Goal: Task Accomplishment & Management: Manage account settings

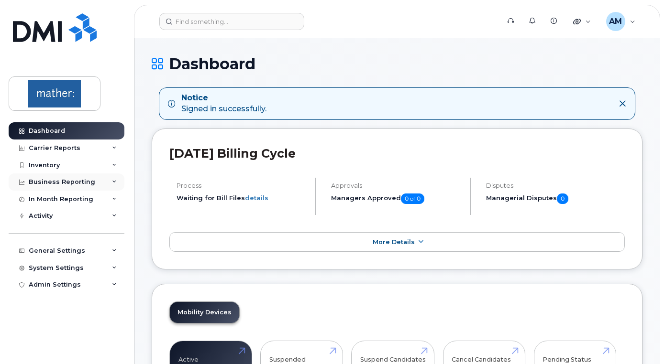
click at [101, 182] on div "Business Reporting" at bounding box center [67, 182] width 116 height 17
click at [100, 152] on div "Carrier Reports" at bounding box center [67, 148] width 116 height 17
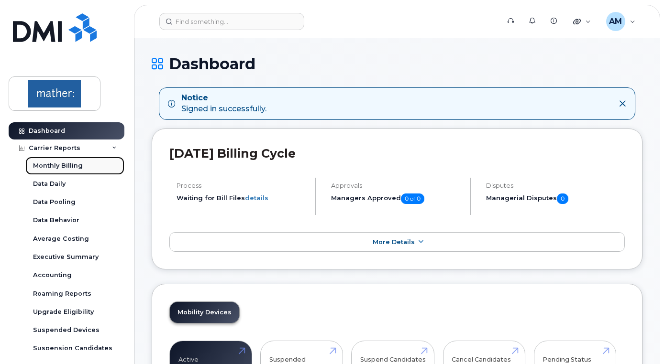
click at [73, 161] on link "Monthly Billing" at bounding box center [74, 166] width 99 height 18
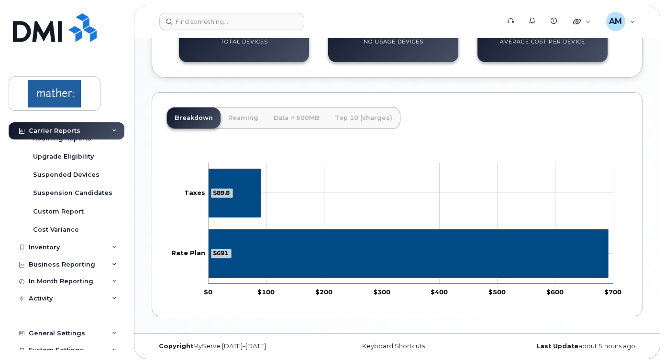
scroll to position [181, 0]
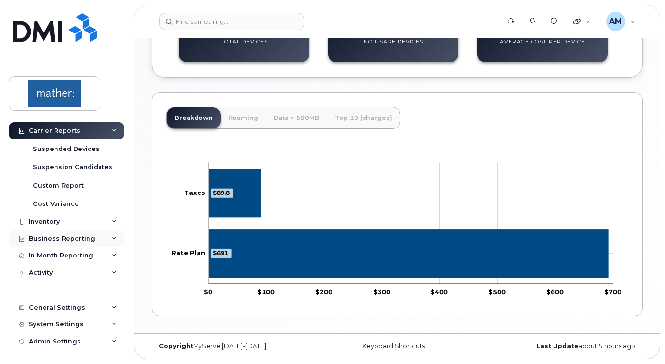
click at [85, 243] on div "Business Reporting" at bounding box center [67, 238] width 116 height 17
click at [73, 217] on div "Business Reporting" at bounding box center [62, 221] width 66 height 8
click at [75, 268] on div "Activity" at bounding box center [67, 272] width 116 height 17
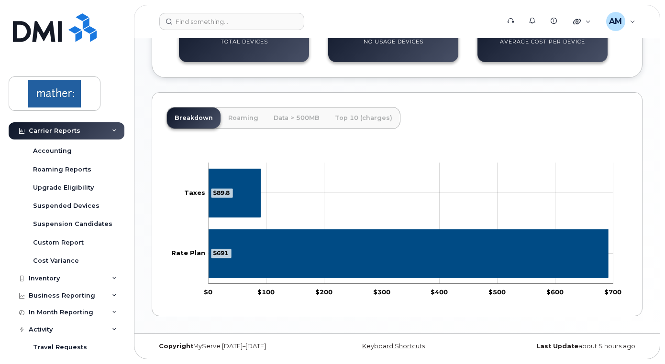
scroll to position [0, 0]
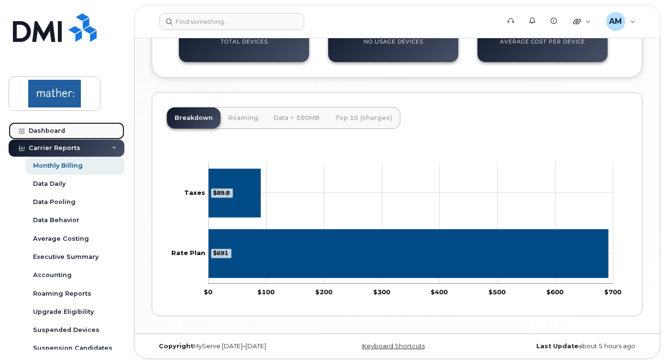
click at [49, 131] on div "Dashboard" at bounding box center [47, 131] width 36 height 8
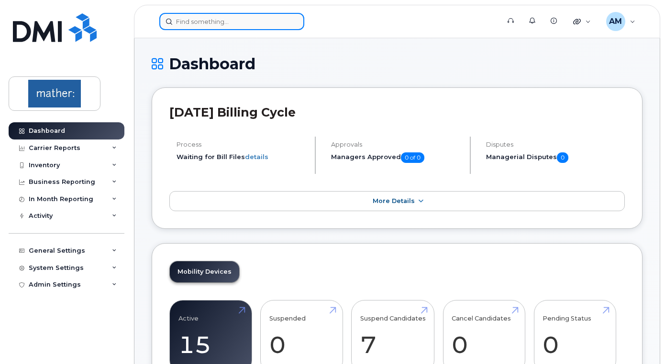
click at [236, 25] on input at bounding box center [231, 21] width 145 height 17
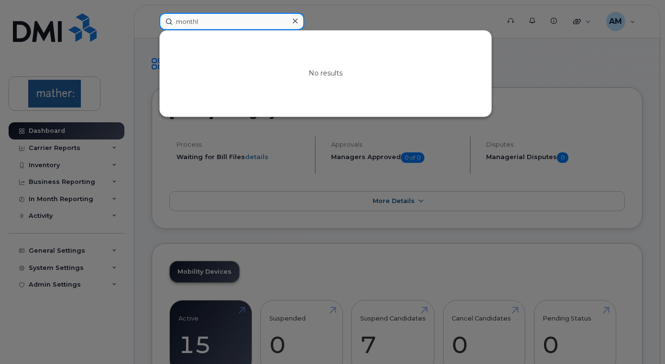
type input "monthly"
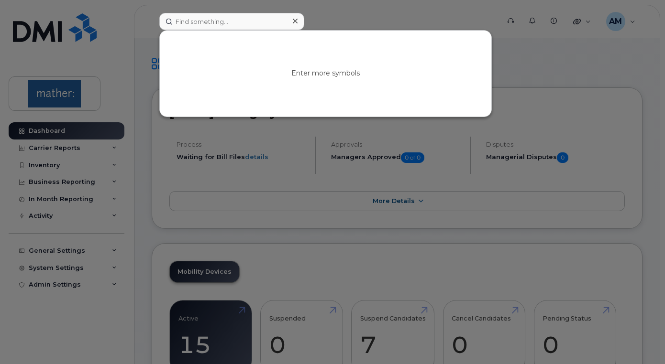
click at [151, 126] on div at bounding box center [332, 182] width 665 height 364
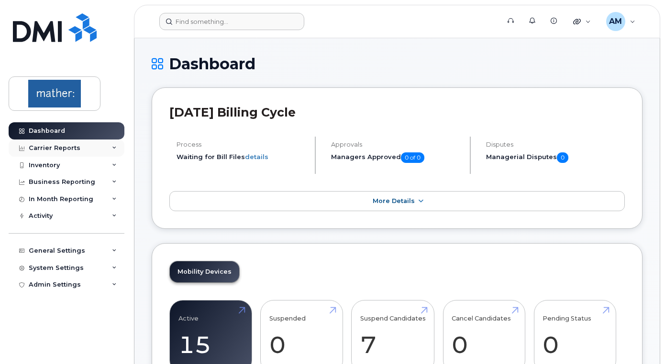
click at [88, 149] on div "Carrier Reports" at bounding box center [67, 148] width 116 height 17
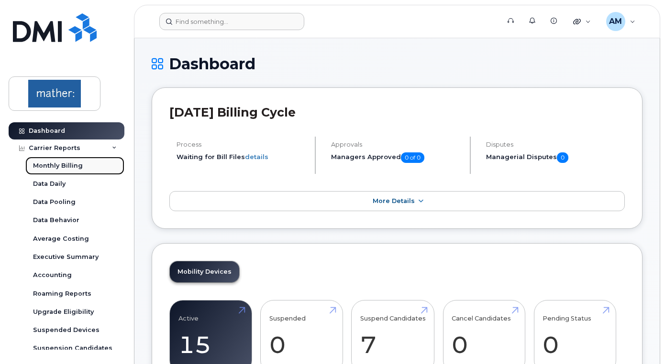
click at [78, 168] on div "Monthly Billing" at bounding box center [58, 166] width 50 height 9
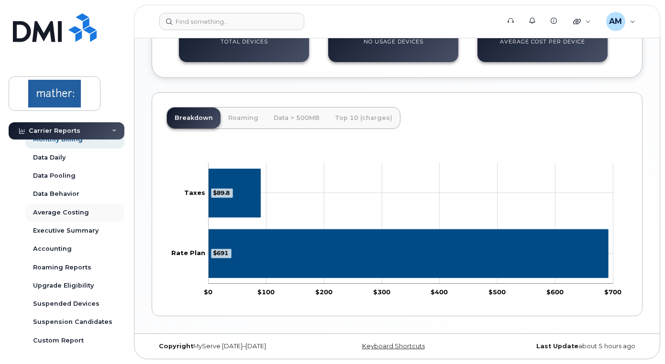
scroll to position [28, 0]
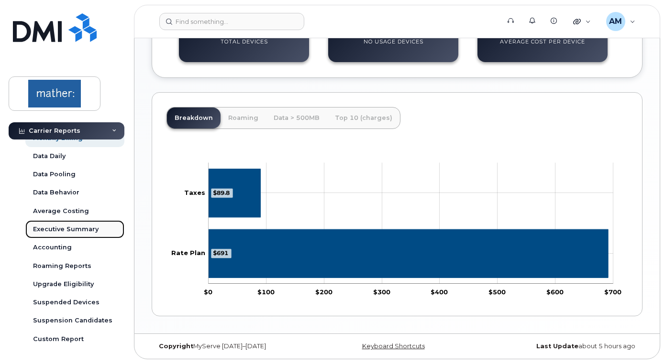
click at [84, 230] on div "Executive Summary" at bounding box center [66, 229] width 66 height 9
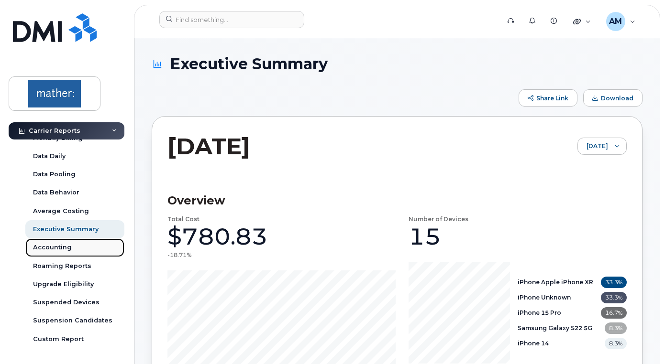
click at [70, 243] on link "Accounting" at bounding box center [74, 248] width 99 height 18
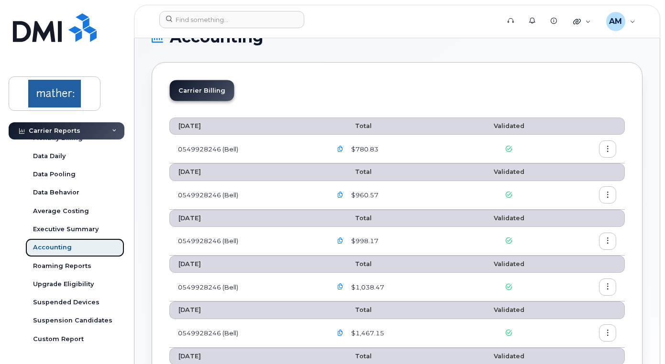
scroll to position [28, 0]
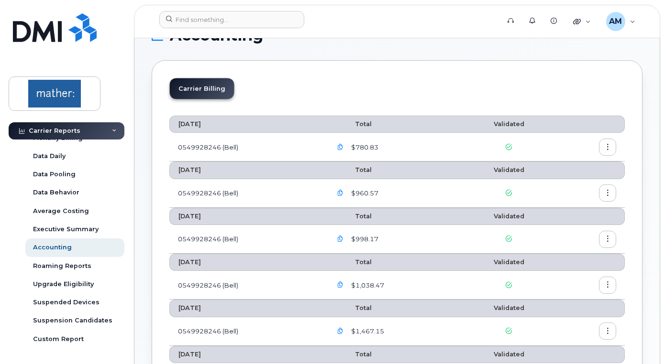
click at [606, 146] on icon "button" at bounding box center [607, 147] width 6 height 6
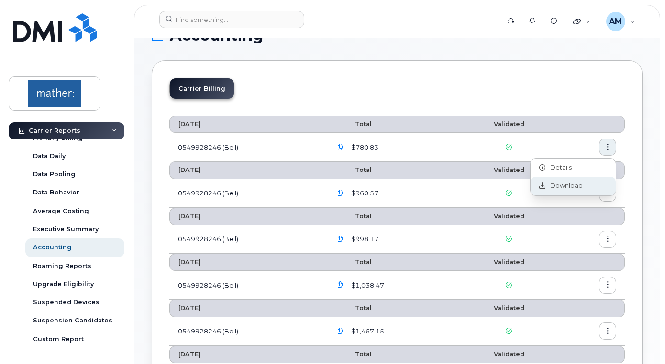
click at [571, 185] on span "Download" at bounding box center [563, 186] width 37 height 9
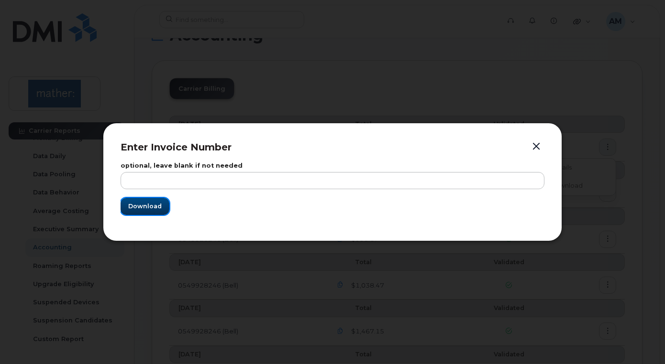
click at [143, 205] on span "Download" at bounding box center [144, 206] width 33 height 9
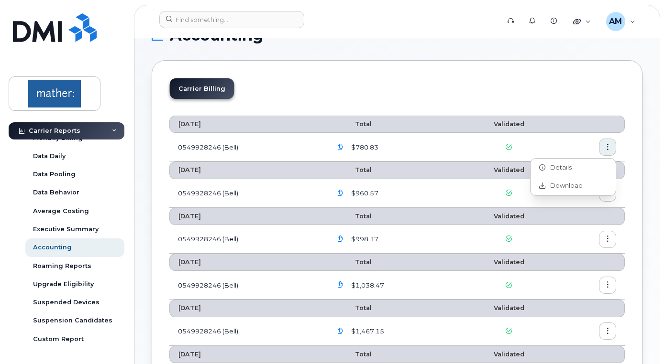
click at [196, 145] on td "0549928246 (Bell)" at bounding box center [246, 147] width 154 height 29
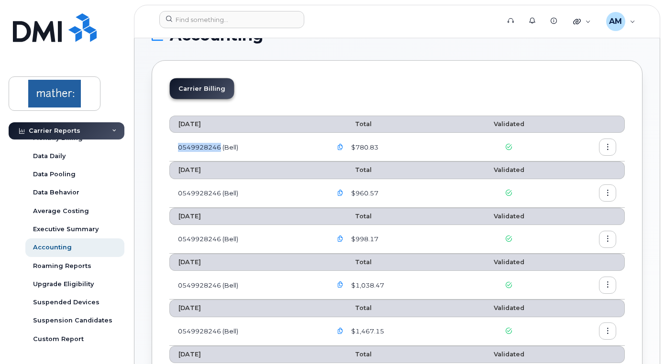
copy td "0549928246"
click at [605, 150] on icon "button" at bounding box center [607, 147] width 6 height 6
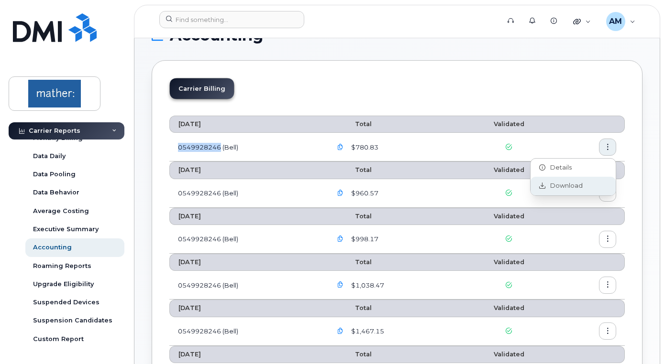
click at [566, 185] on span "Download" at bounding box center [563, 186] width 37 height 9
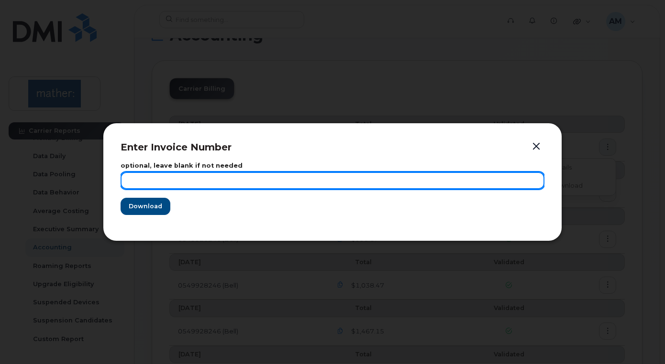
click at [194, 177] on input "text" at bounding box center [332, 180] width 424 height 17
paste input "0549928246"
type input "0549928246"
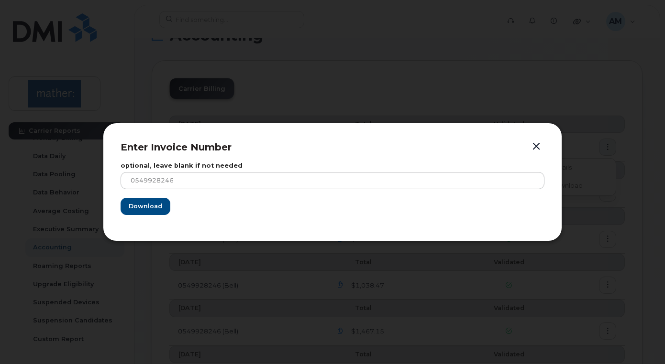
click at [188, 203] on form "optional, leave blank if not needed 0549928246 Download" at bounding box center [332, 189] width 424 height 52
click at [141, 211] on span "Download" at bounding box center [144, 206] width 33 height 9
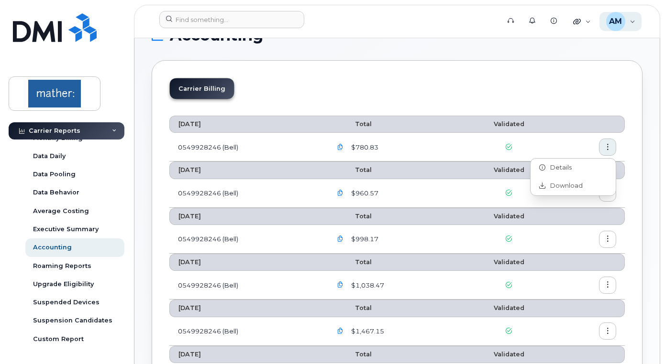
click at [626, 19] on div "AM Alasdair McKie Wireless Admin" at bounding box center [620, 21] width 43 height 19
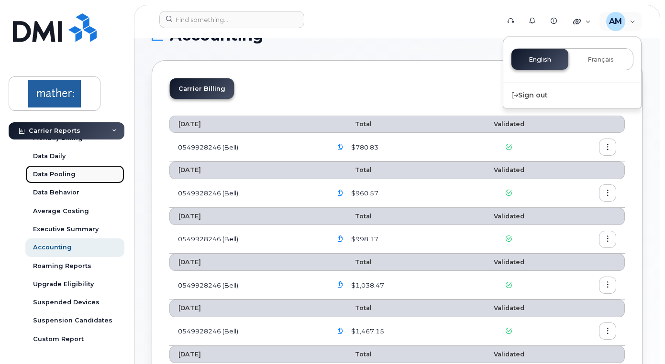
click at [103, 179] on link "Data Pooling" at bounding box center [74, 174] width 99 height 18
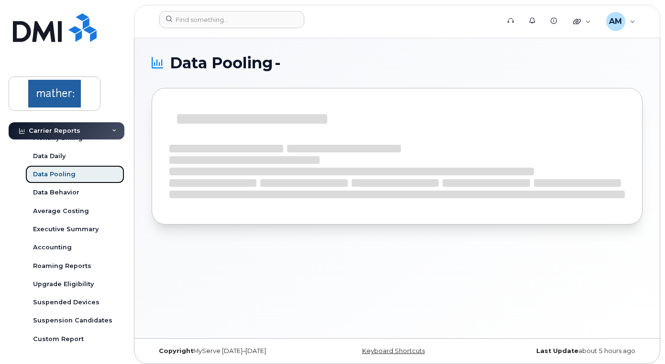
scroll to position [181, 0]
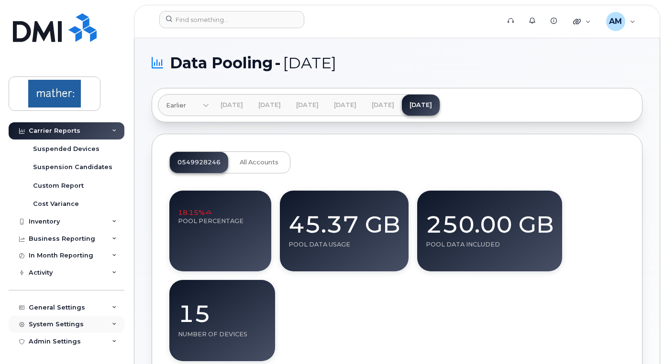
click at [67, 325] on div "System Settings" at bounding box center [56, 325] width 55 height 8
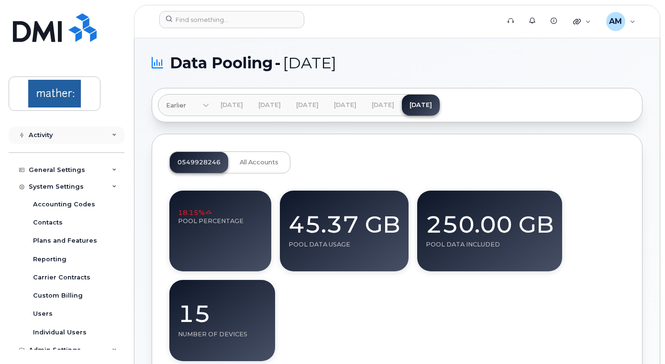
scroll to position [328, 0]
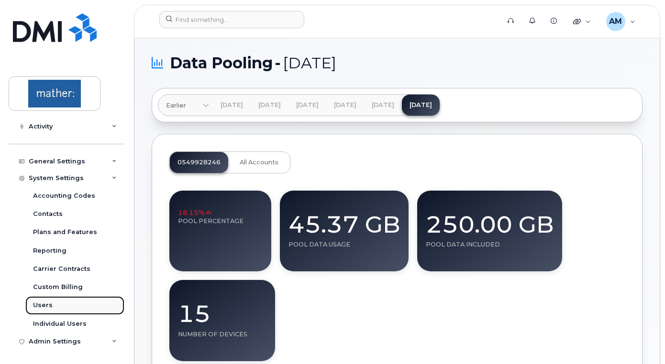
click at [50, 307] on div "Users" at bounding box center [43, 305] width 20 height 9
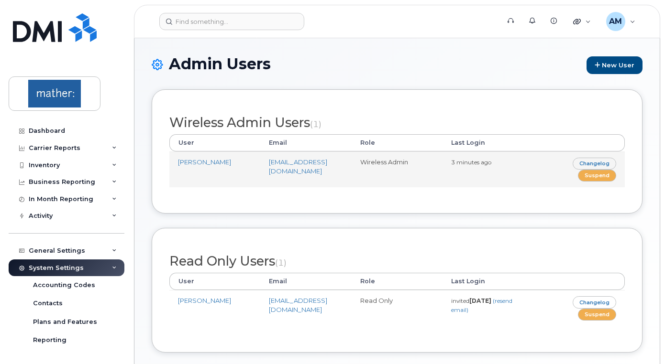
scroll to position [51, 0]
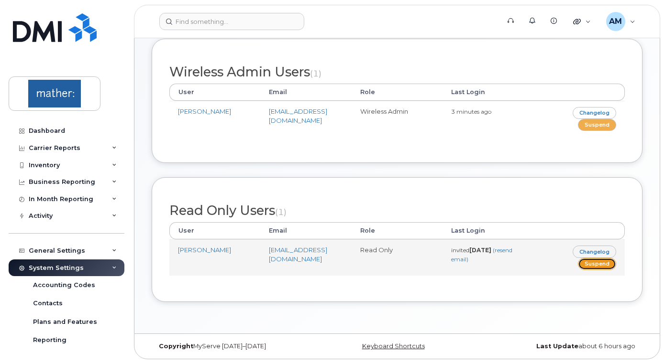
click at [592, 264] on link "Suspend" at bounding box center [597, 264] width 38 height 12
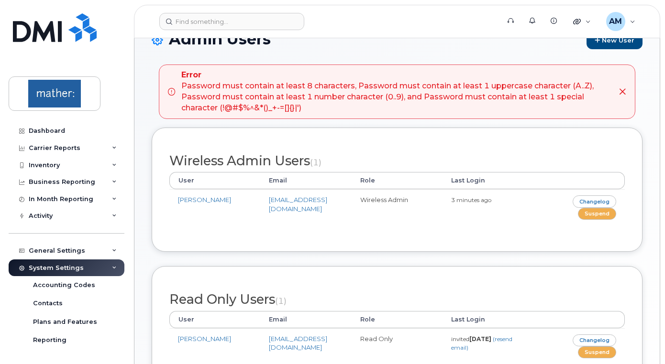
scroll to position [113, 0]
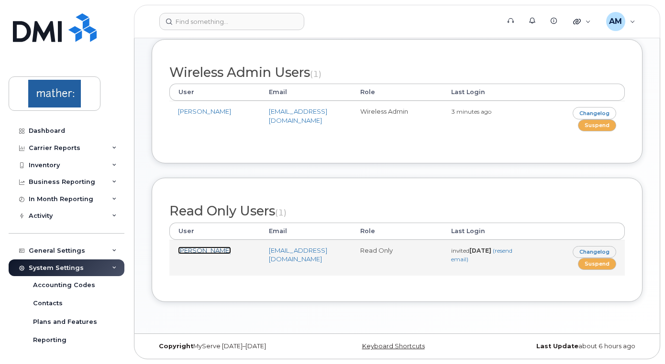
click at [193, 250] on link "[PERSON_NAME]" at bounding box center [204, 251] width 53 height 8
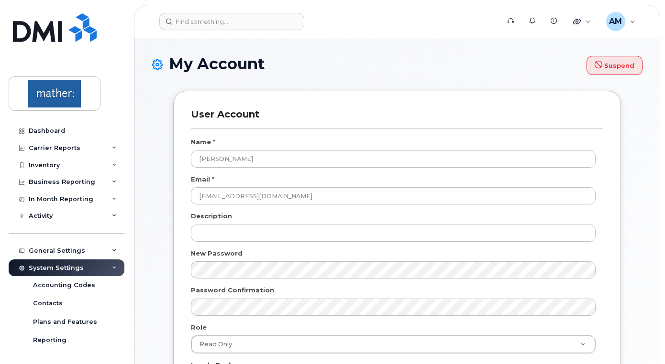
click at [175, 234] on div "User Account Name * Aliki Strakes Email * astrakes@mathereconomics.com Descript…" at bounding box center [397, 282] width 448 height 382
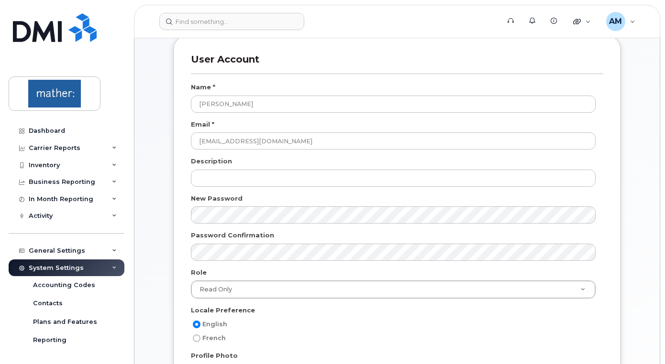
scroll to position [55, 0]
click at [161, 202] on div "User Account Name * Aliki Strakes Email * astrakes@mathereconomics.com Descript…" at bounding box center [397, 303] width 476 height 536
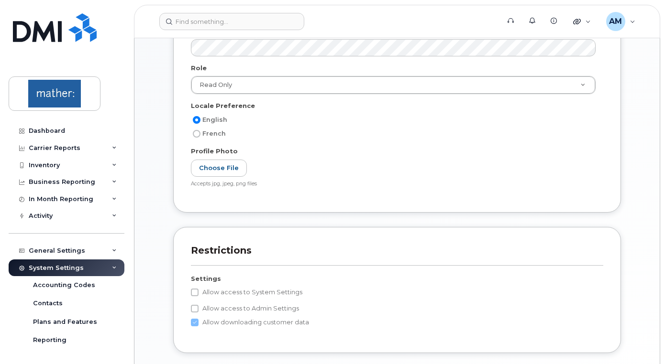
scroll to position [329, 0]
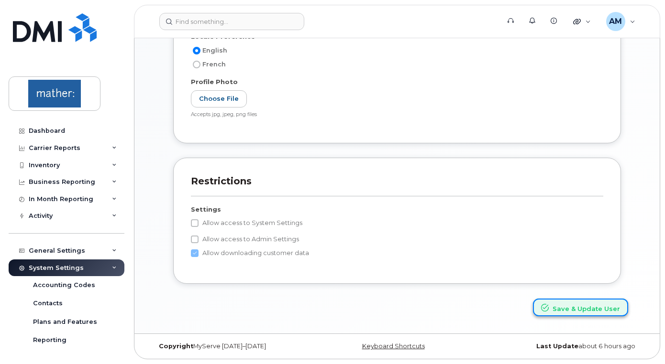
click at [573, 309] on button "Save & Update User" at bounding box center [580, 308] width 95 height 18
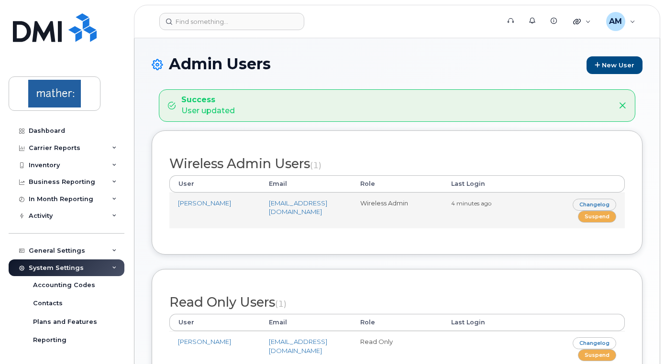
scroll to position [92, 0]
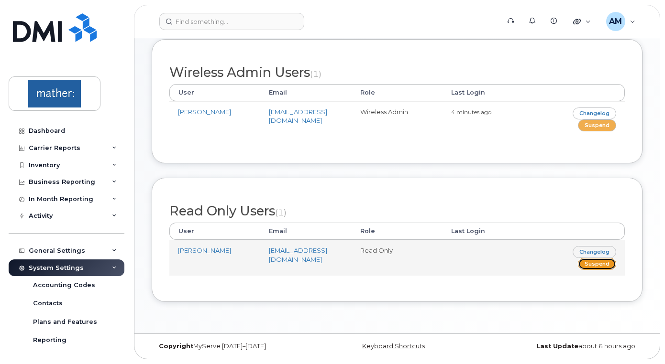
click at [591, 266] on link "Suspend" at bounding box center [597, 264] width 38 height 12
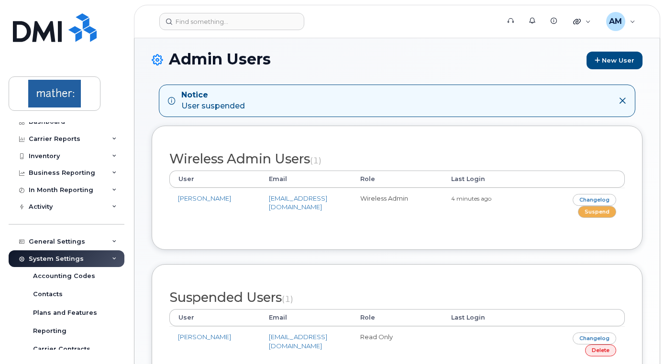
scroll to position [13, 0]
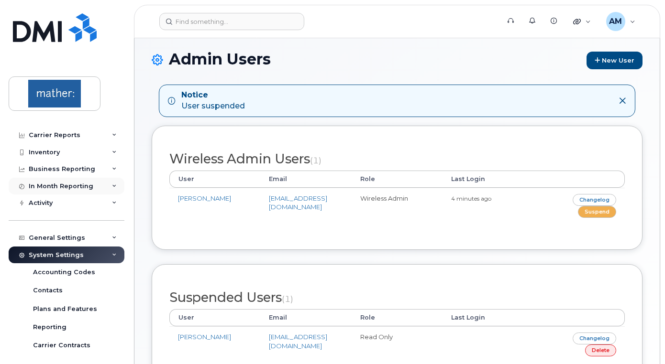
click at [67, 188] on div "In Month Reporting" at bounding box center [61, 187] width 65 height 8
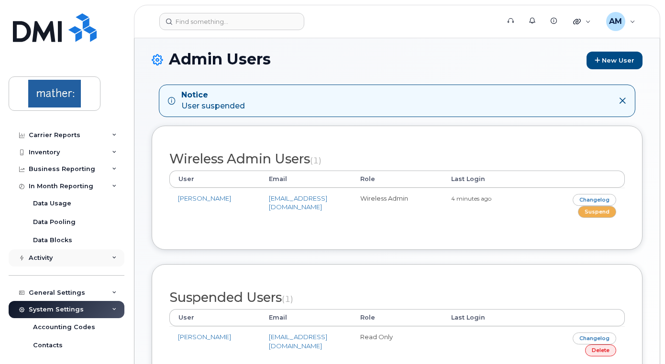
click at [68, 258] on div "Activity" at bounding box center [67, 258] width 116 height 17
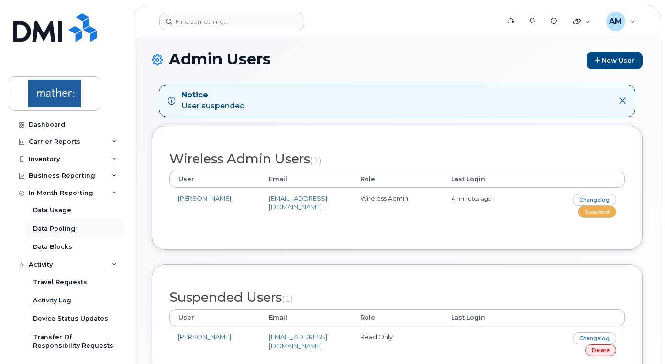
scroll to position [0, 0]
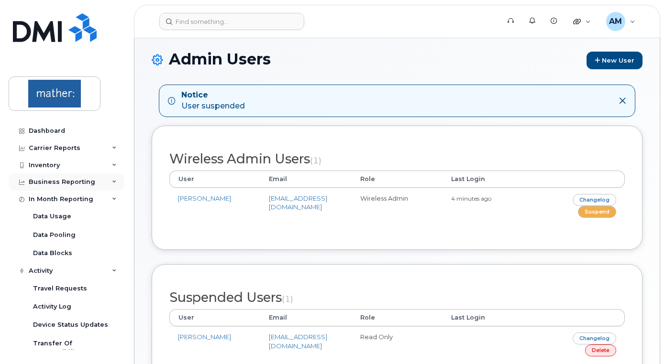
click at [73, 179] on div "Business Reporting" at bounding box center [62, 182] width 66 height 8
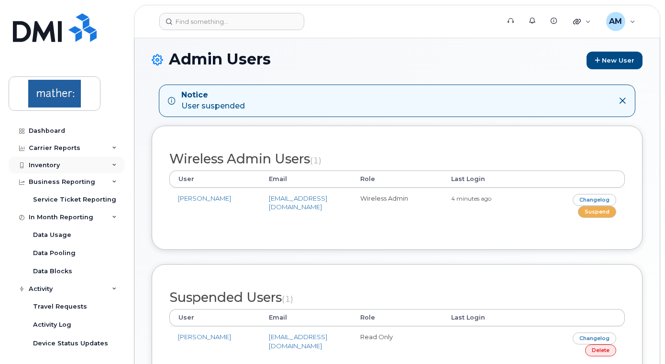
click at [64, 160] on div "Inventory" at bounding box center [67, 165] width 116 height 17
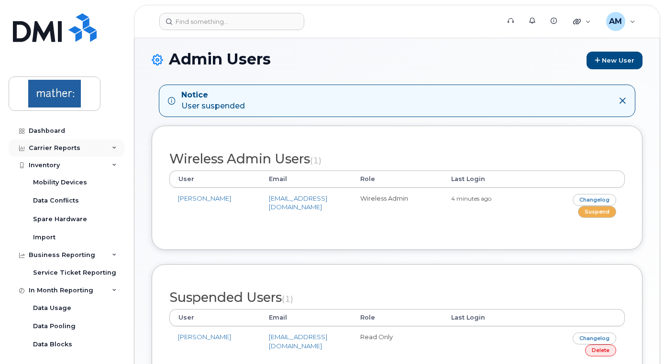
click at [66, 144] on div "Carrier Reports" at bounding box center [55, 148] width 52 height 8
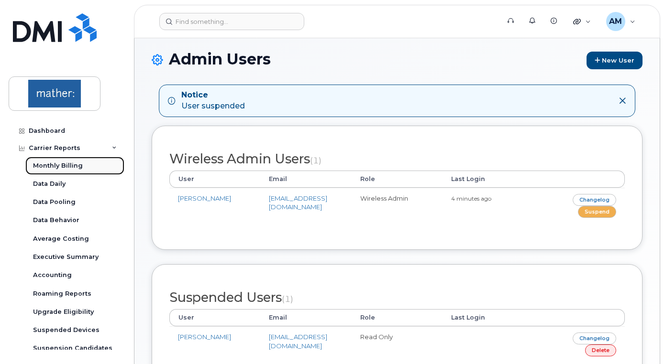
click at [65, 168] on div "Monthly Billing" at bounding box center [58, 166] width 50 height 9
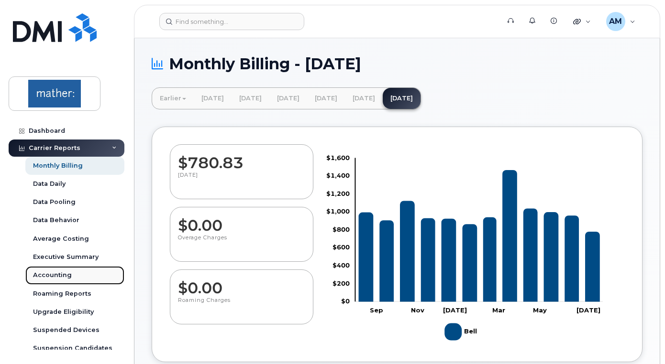
click at [63, 275] on div "Accounting" at bounding box center [52, 275] width 39 height 9
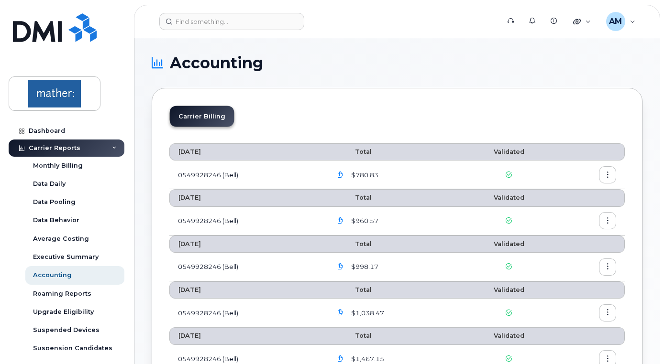
click at [207, 117] on li "Carrier Billing" at bounding box center [202, 116] width 64 height 21
click at [342, 174] on icon "button" at bounding box center [340, 175] width 6 height 6
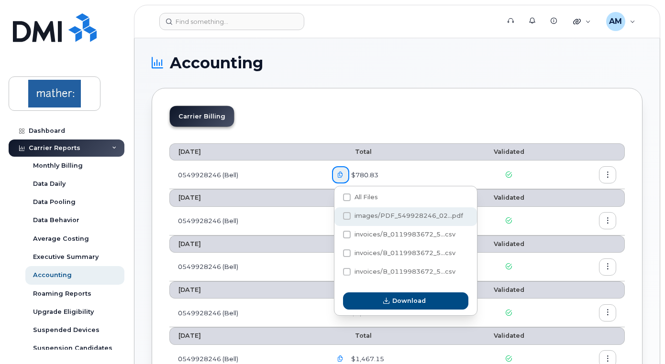
click at [346, 217] on span at bounding box center [347, 216] width 8 height 8
click at [336, 217] on input "images/PDF_549928246_02...pdf" at bounding box center [333, 216] width 5 height 5
checkbox input "true"
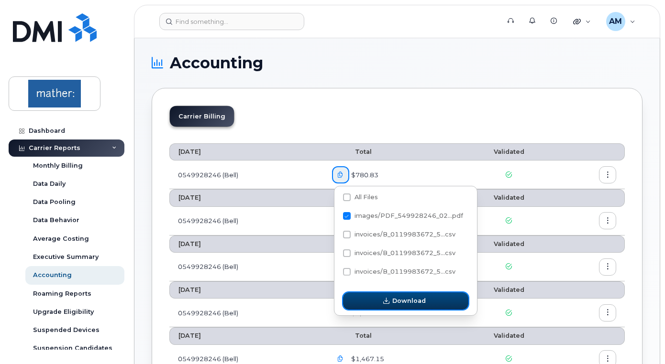
click at [404, 302] on span "Download" at bounding box center [408, 300] width 33 height 9
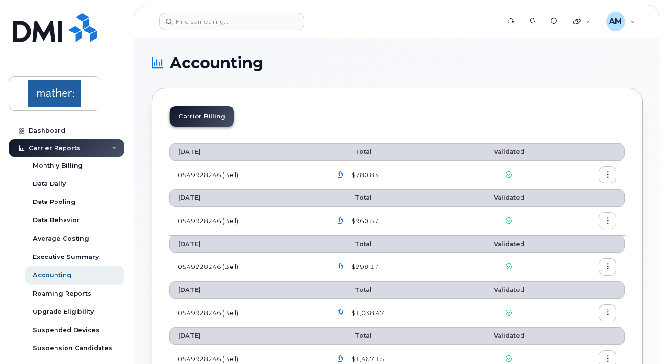
click at [340, 114] on div "Carrier Billing" at bounding box center [396, 120] width 455 height 29
click at [58, 277] on div "Accounting" at bounding box center [52, 275] width 39 height 9
click at [341, 174] on icon "button" at bounding box center [340, 175] width 6 height 6
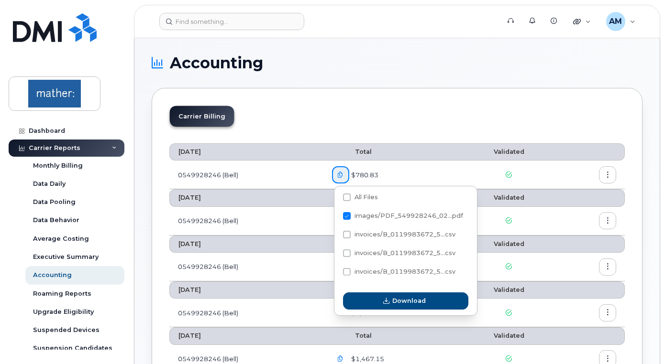
click at [361, 165] on td "$780.83" at bounding box center [392, 175] width 138 height 29
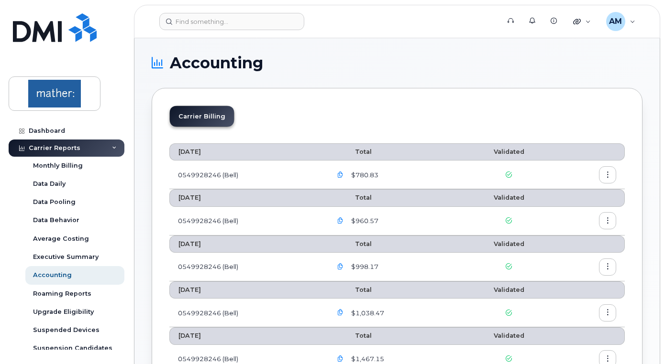
click at [342, 175] on icon "button" at bounding box center [340, 175] width 6 height 6
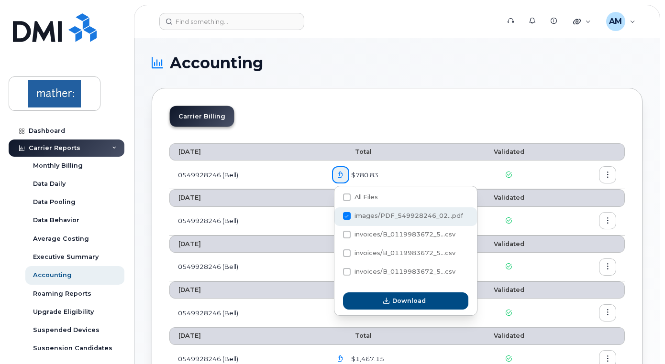
click at [345, 215] on span at bounding box center [347, 216] width 8 height 8
click at [336, 215] on input "images/PDF_549928246_02...pdf" at bounding box center [333, 216] width 5 height 5
click at [350, 216] on span at bounding box center [347, 216] width 8 height 8
click at [336, 216] on input "images/PDF_549928246_02...pdf" at bounding box center [333, 216] width 5 height 5
checkbox input "true"
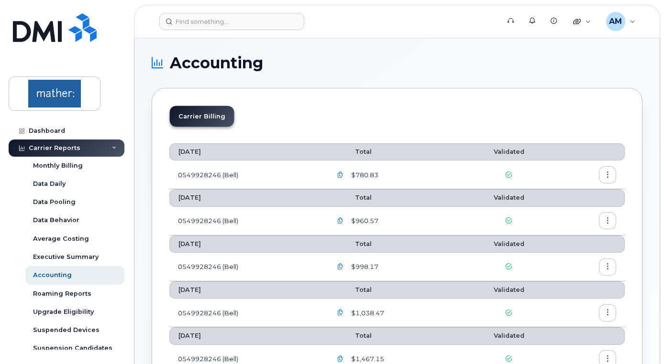
click at [609, 177] on icon "button" at bounding box center [607, 175] width 6 height 6
click at [607, 177] on icon "button" at bounding box center [607, 175] width 6 height 6
click at [576, 194] on div "Details" at bounding box center [572, 195] width 85 height 18
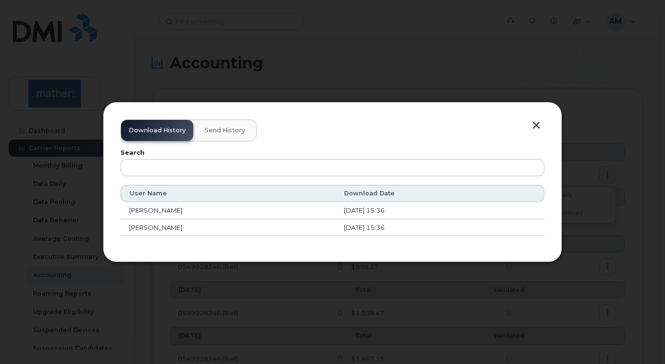
click at [228, 131] on span "Send History" at bounding box center [225, 131] width 40 height 8
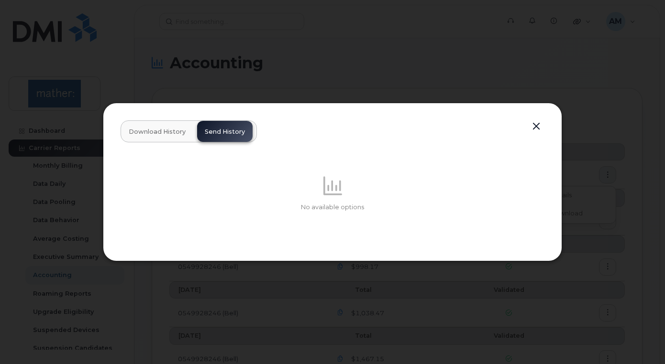
click at [533, 129] on button "button" at bounding box center [536, 126] width 14 height 13
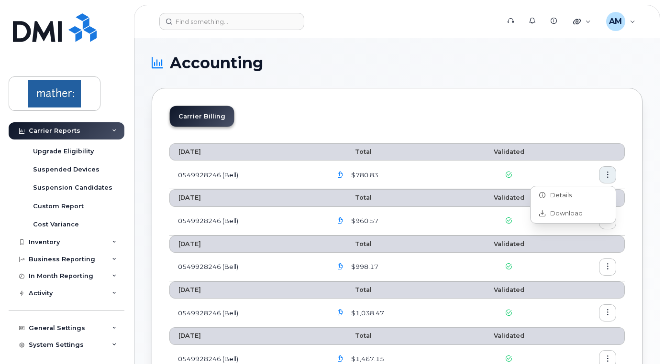
scroll to position [181, 0]
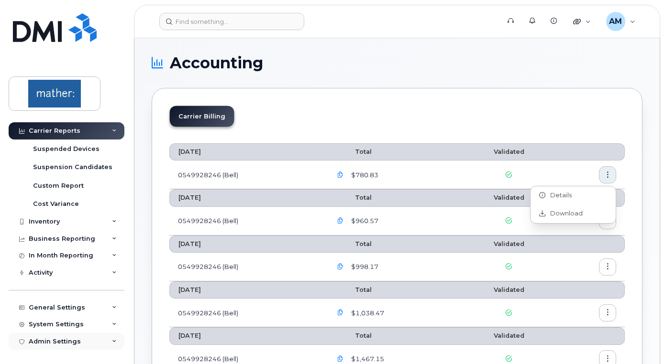
click at [79, 339] on div "Admin Settings" at bounding box center [67, 341] width 116 height 17
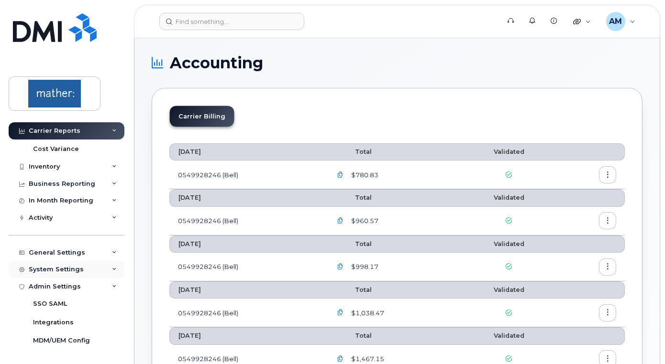
click at [84, 274] on div "System Settings" at bounding box center [67, 269] width 116 height 17
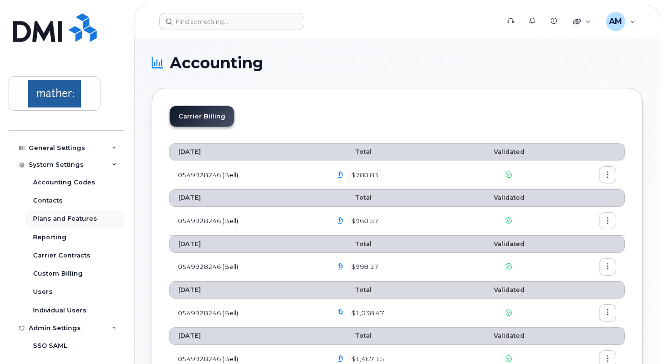
scroll to position [339, 0]
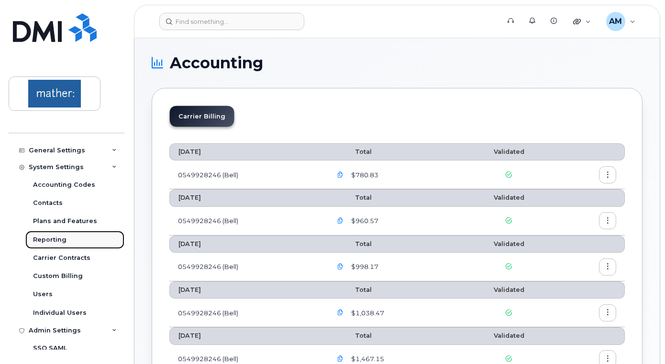
click at [57, 244] on link "Reporting" at bounding box center [74, 240] width 99 height 18
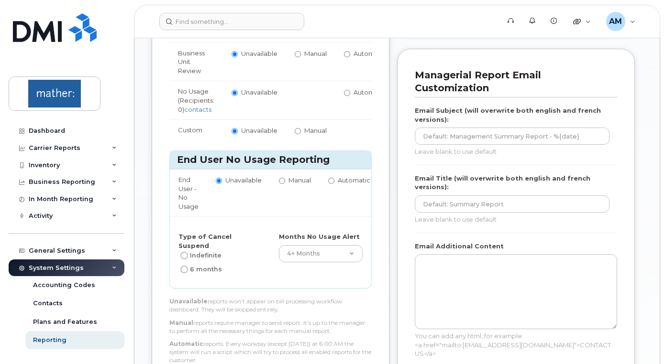
scroll to position [598, 0]
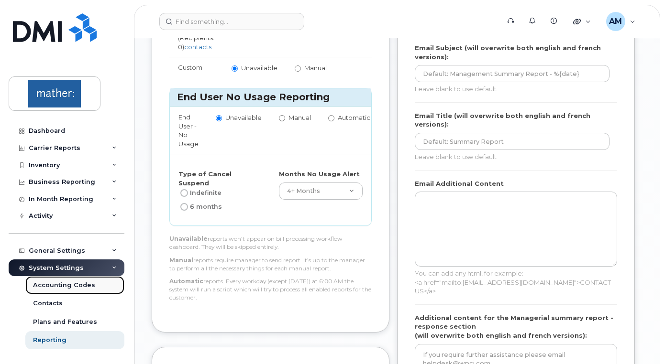
click at [77, 285] on div "Accounting Codes" at bounding box center [64, 285] width 62 height 9
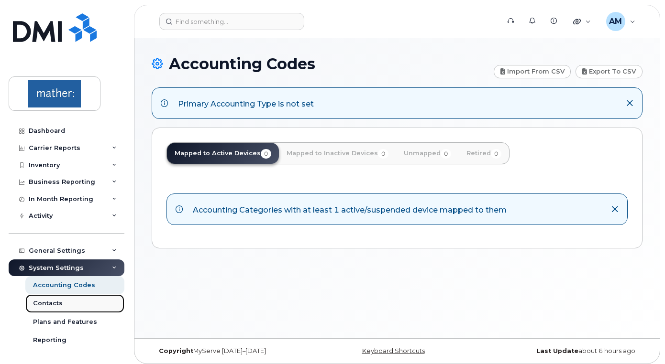
click at [69, 300] on link "Contacts" at bounding box center [74, 304] width 99 height 18
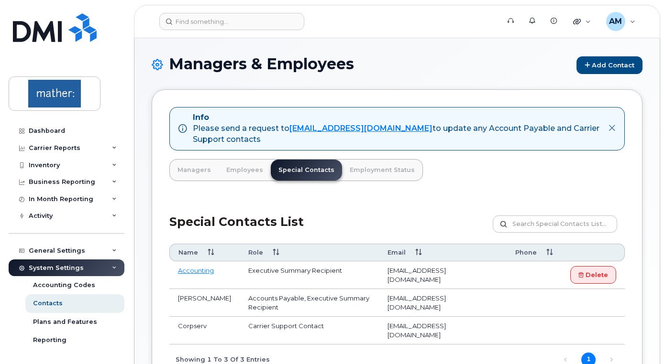
scroll to position [81, 0]
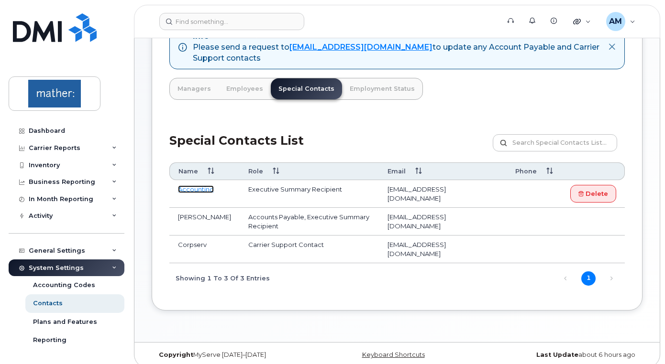
click at [197, 190] on link "Accounting" at bounding box center [196, 190] width 36 height 8
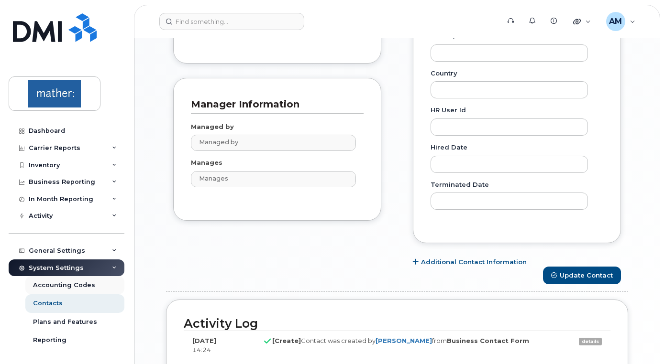
scroll to position [453, 0]
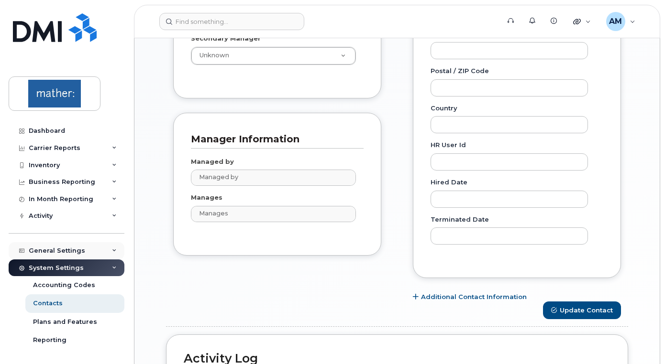
click at [68, 251] on div "General Settings" at bounding box center [57, 251] width 56 height 8
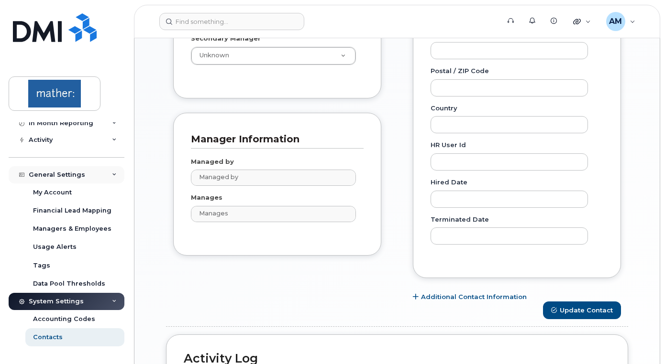
scroll to position [74, 0]
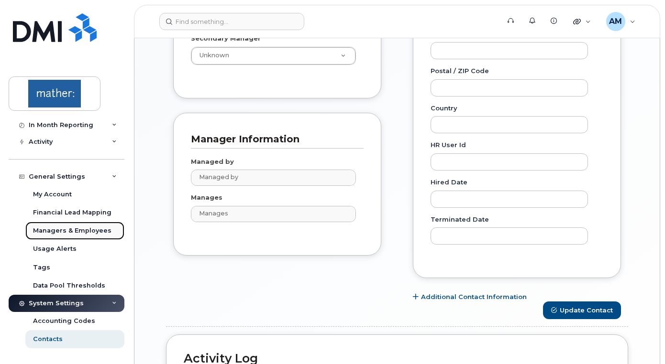
click at [74, 227] on div "Managers & Employees" at bounding box center [72, 231] width 78 height 9
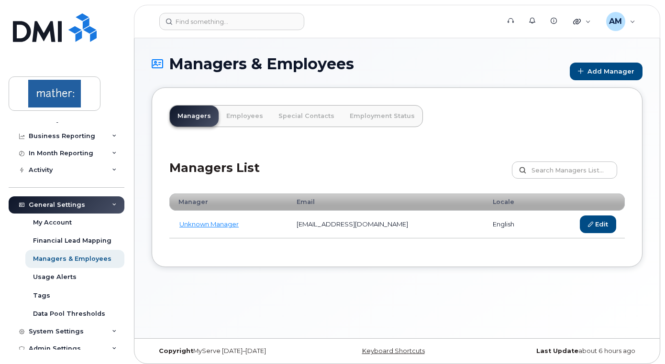
scroll to position [53, 0]
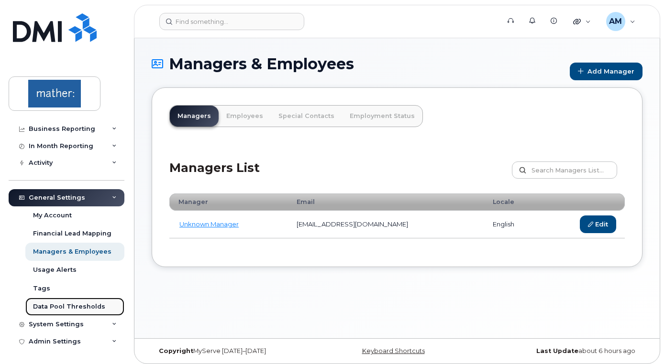
click at [70, 307] on div "Data Pool Thresholds" at bounding box center [69, 307] width 72 height 9
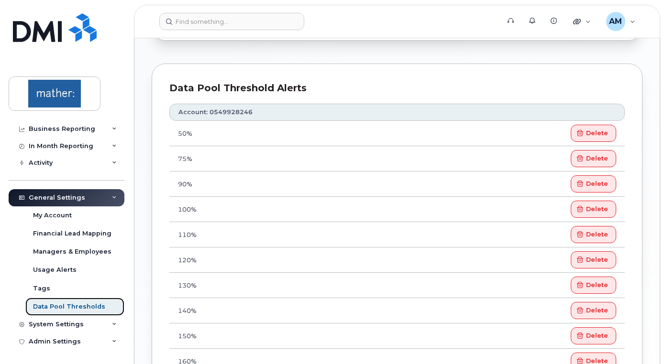
scroll to position [402, 0]
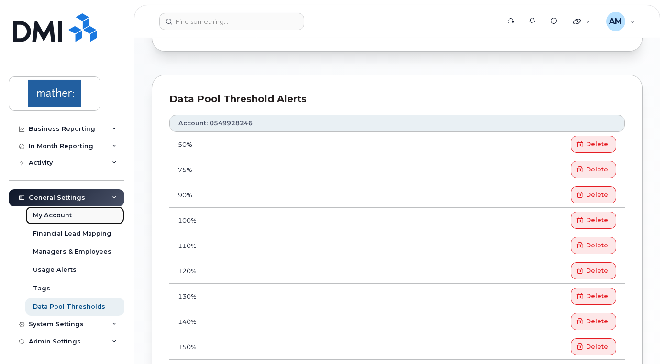
click at [51, 221] on link "My Account" at bounding box center [74, 216] width 99 height 18
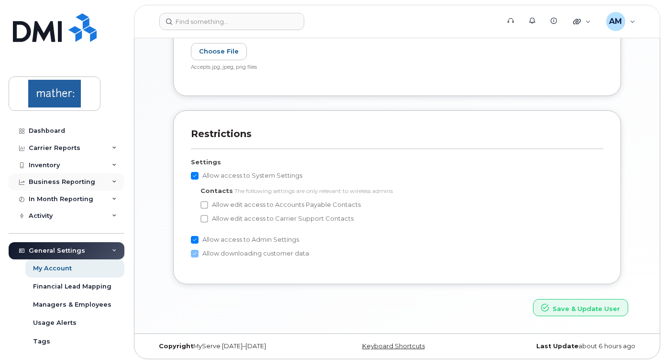
click at [66, 180] on div "Business Reporting" at bounding box center [62, 182] width 66 height 8
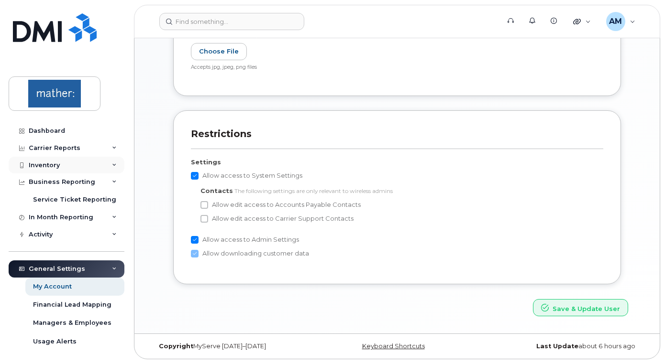
click at [50, 161] on div "Inventory" at bounding box center [67, 165] width 116 height 17
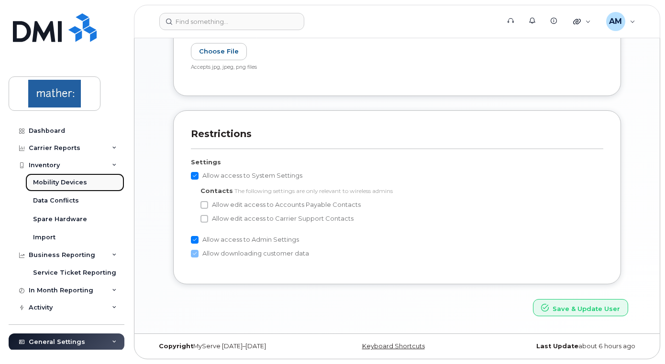
click at [55, 182] on div "Mobility Devices" at bounding box center [60, 182] width 54 height 9
